Goal: Transaction & Acquisition: Purchase product/service

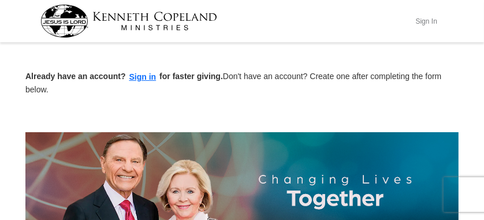
click at [428, 18] on button "Sign In" at bounding box center [426, 21] width 35 height 18
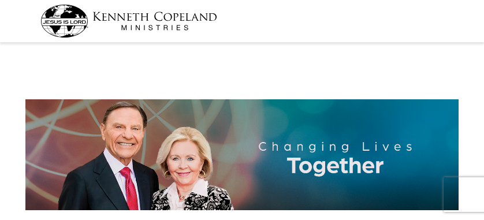
select select "[GEOGRAPHIC_DATA]"
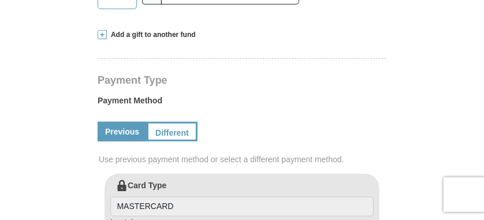
scroll to position [462, 0]
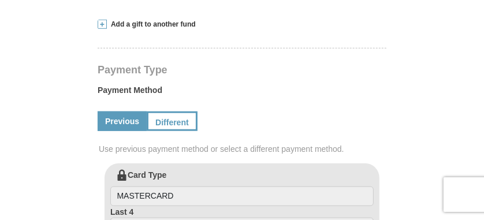
click at [127, 112] on link "Previous" at bounding box center [122, 122] width 49 height 20
click at [343, 84] on label "Payment Method" at bounding box center [242, 92] width 289 height 17
click at [173, 112] on link "Different" at bounding box center [171, 122] width 49 height 20
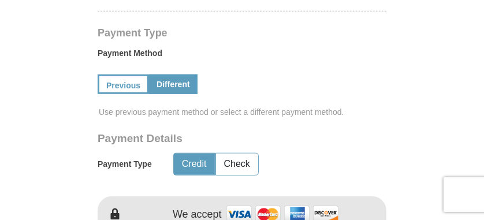
scroll to position [520, 0]
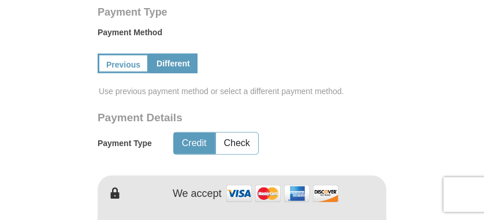
click at [161, 54] on link "Different" at bounding box center [173, 64] width 49 height 20
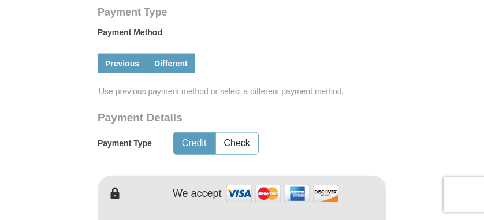
click at [109, 54] on link "Previous" at bounding box center [122, 64] width 49 height 20
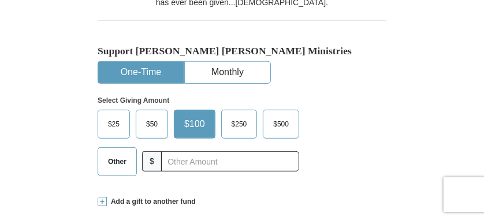
scroll to position [231, 0]
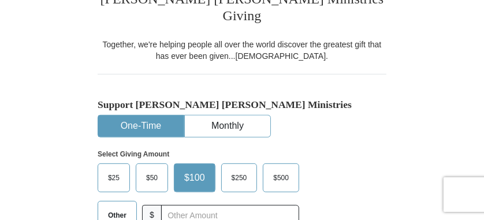
drag, startPoint x: 442, startPoint y: 0, endPoint x: 44, endPoint y: 64, distance: 403.2
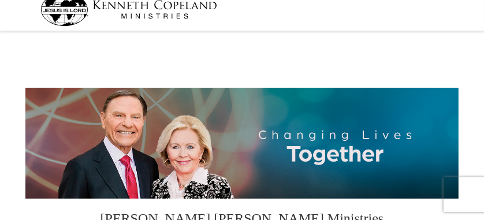
scroll to position [0, 0]
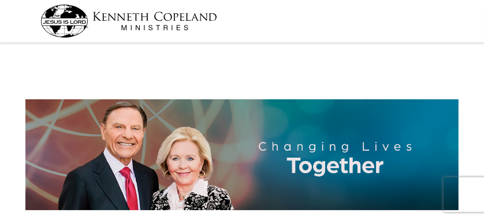
select select "[GEOGRAPHIC_DATA]"
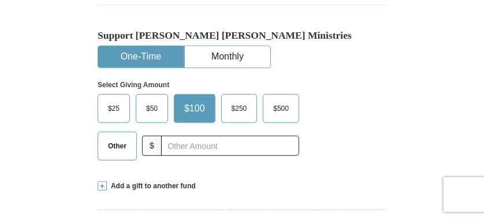
scroll to position [289, 0]
